Goal: Information Seeking & Learning: Find specific fact

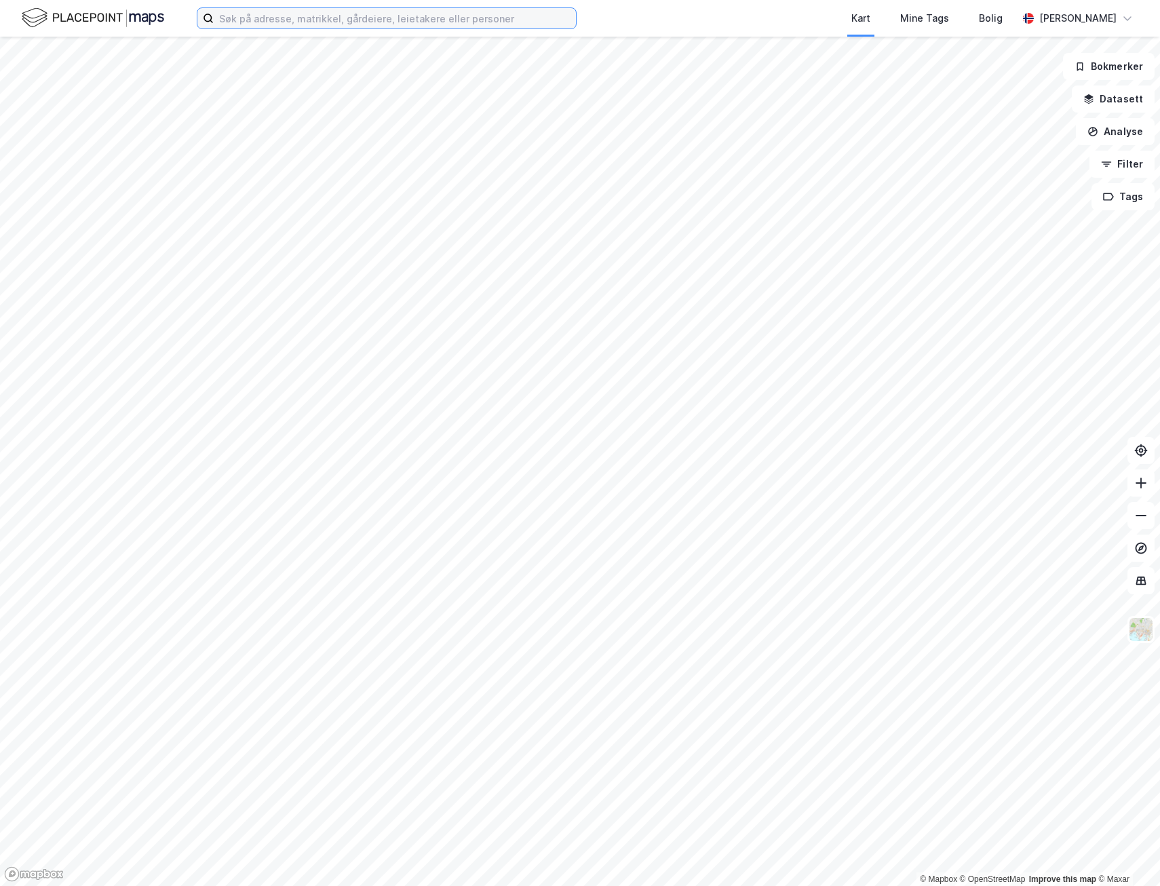
click at [287, 12] on input at bounding box center [395, 18] width 362 height 20
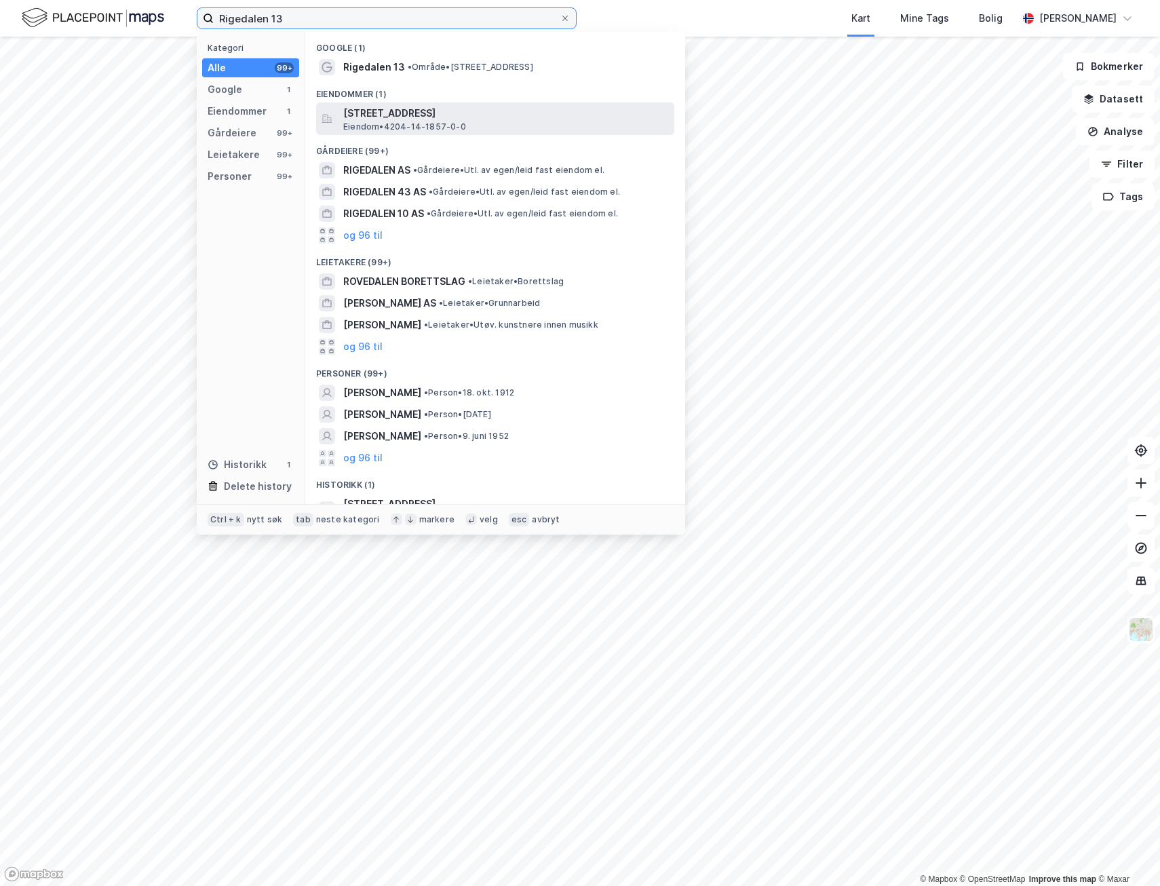
type input "Rigedalen 13"
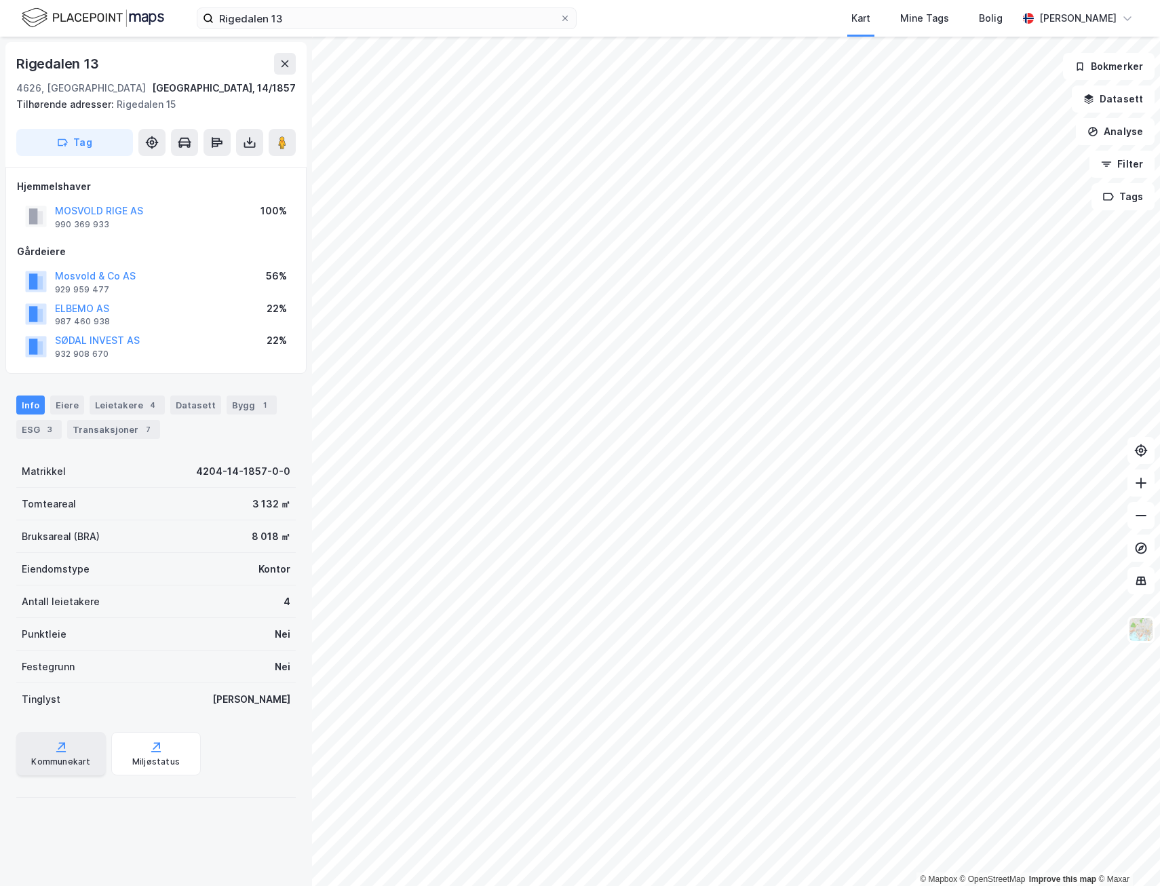
click at [54, 746] on icon at bounding box center [61, 747] width 14 height 14
